Goal: Information Seeking & Learning: Learn about a topic

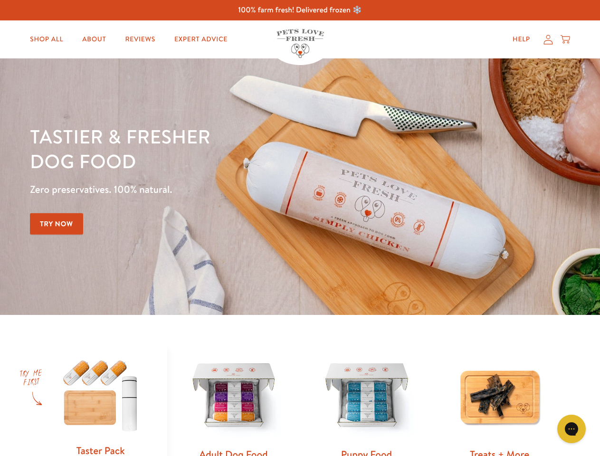
click at [300, 228] on div "Tastier & fresher dog food Zero preservatives. 100% natural. Try Now" at bounding box center [210, 186] width 360 height 125
click at [572, 429] on icon "Gorgias live chat" at bounding box center [571, 428] width 9 height 9
